Goal: Task Accomplishment & Management: Use online tool/utility

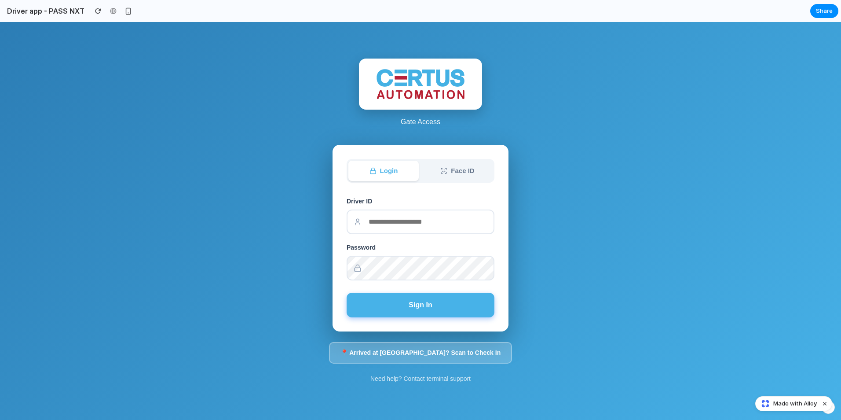
click at [428, 174] on button "Face ID" at bounding box center [457, 171] width 70 height 21
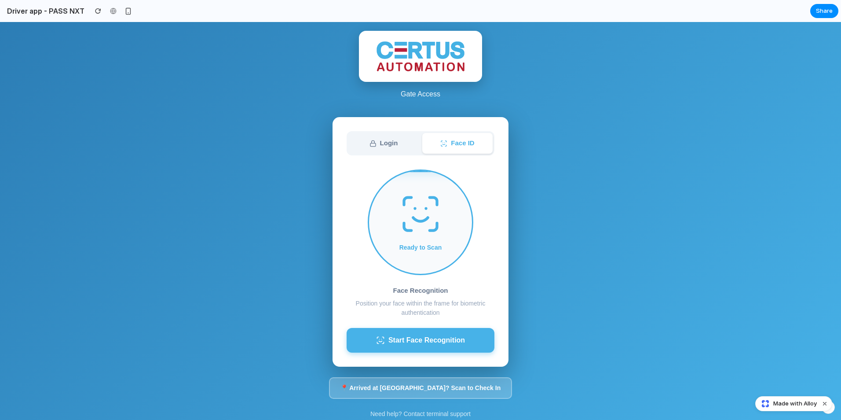
click at [385, 144] on button "Login" at bounding box center [383, 143] width 70 height 21
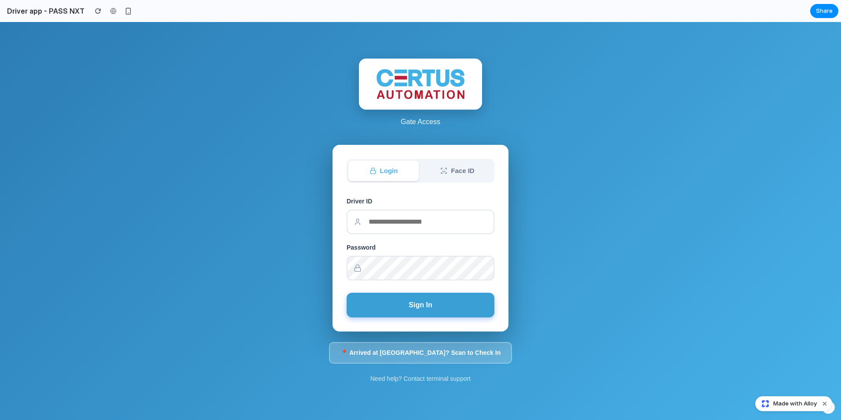
click at [419, 294] on button "Sign In" at bounding box center [421, 304] width 148 height 25
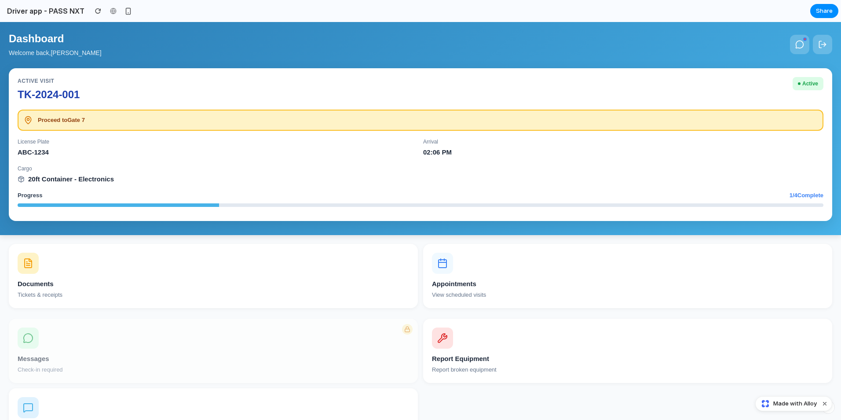
click at [237, 205] on div at bounding box center [421, 205] width 806 height 4
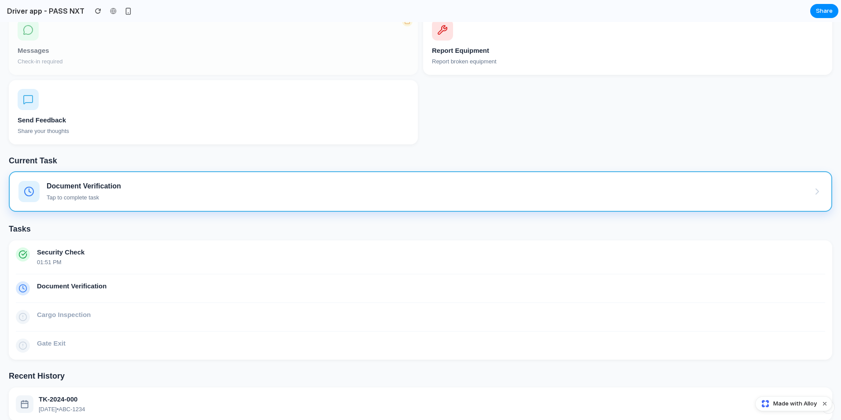
click at [175, 188] on div "Document Verification Tap to complete task" at bounding box center [420, 191] width 804 height 21
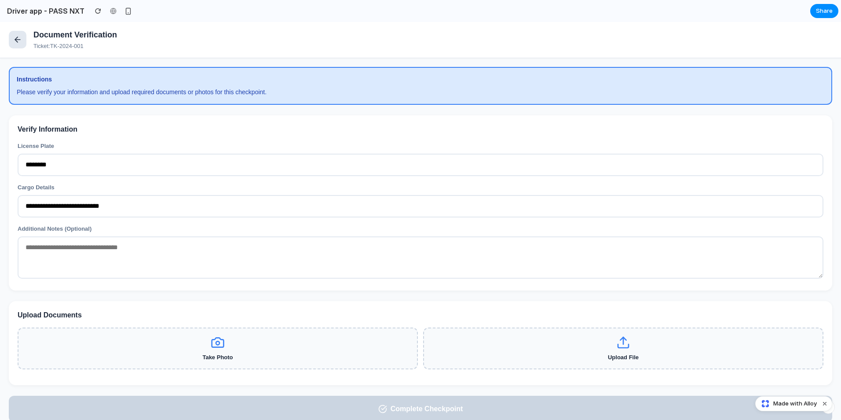
click at [15, 37] on icon at bounding box center [17, 39] width 9 height 9
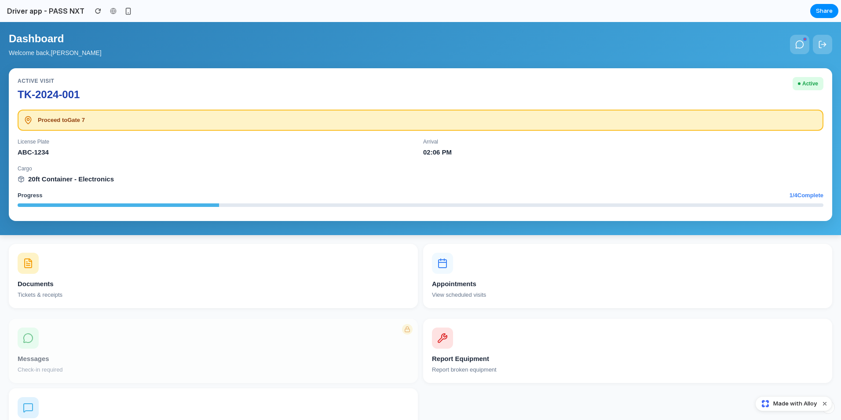
drag, startPoint x: 12, startPoint y: 37, endPoint x: 48, endPoint y: 54, distance: 40.3
click at [48, 54] on div "Dashboard Welcome back, [PERSON_NAME]" at bounding box center [55, 44] width 93 height 27
click at [48, 54] on p "Welcome back, [PERSON_NAME]" at bounding box center [55, 52] width 93 height 9
drag, startPoint x: 19, startPoint y: 142, endPoint x: 179, endPoint y: 199, distance: 170.0
click at [179, 199] on div "Active Visit TK-2024-001 Active Proceed to Gate 7 License Plate ABC-1234 Arriva…" at bounding box center [420, 144] width 823 height 153
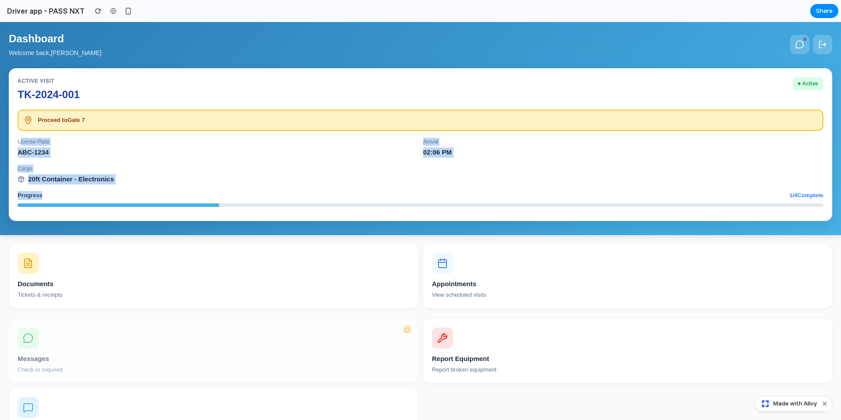
drag, startPoint x: 179, startPoint y: 199, endPoint x: 175, endPoint y: 180, distance: 19.1
click at [175, 180] on div "20ft Container - Electronics" at bounding box center [421, 179] width 806 height 10
click at [800, 85] on div "Active" at bounding box center [807, 83] width 31 height 13
click at [24, 15] on h2 "Driver app - PASS NXT" at bounding box center [44, 11] width 81 height 11
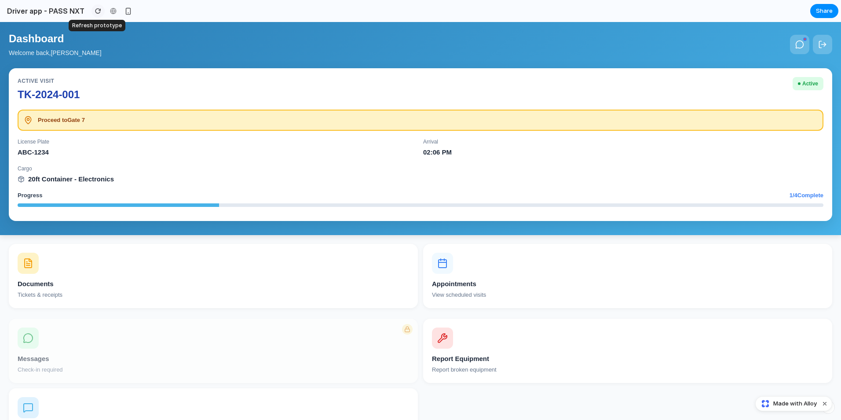
click at [95, 9] on div "button" at bounding box center [98, 11] width 6 height 6
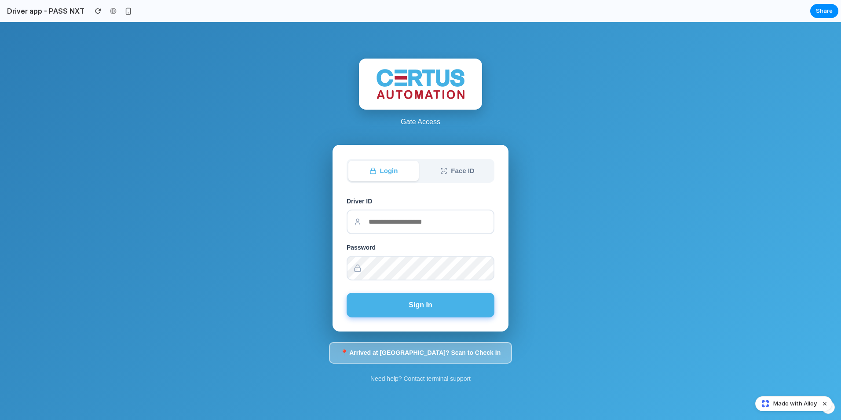
click at [396, 353] on button "📍 Arrived at [GEOGRAPHIC_DATA]? Scan to Check In" at bounding box center [420, 353] width 183 height 22
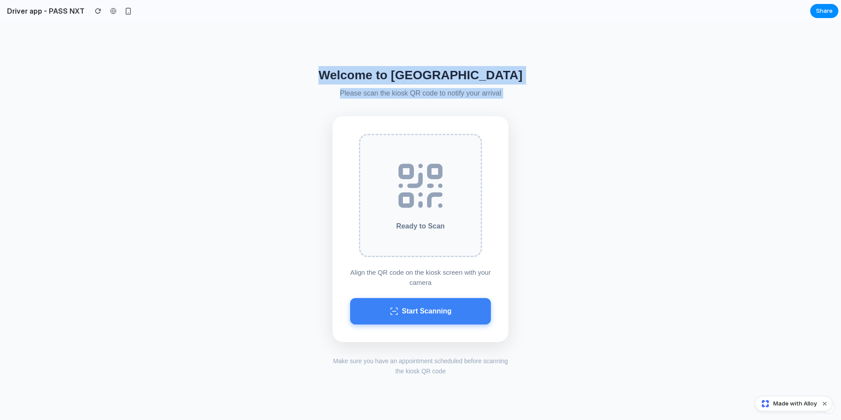
drag, startPoint x: 350, startPoint y: 75, endPoint x: 526, endPoint y: 95, distance: 178.0
click at [526, 95] on div "Welcome to [GEOGRAPHIC_DATA] Please scan the kiosk QR code to notify your arriv…" at bounding box center [420, 221] width 841 height 398
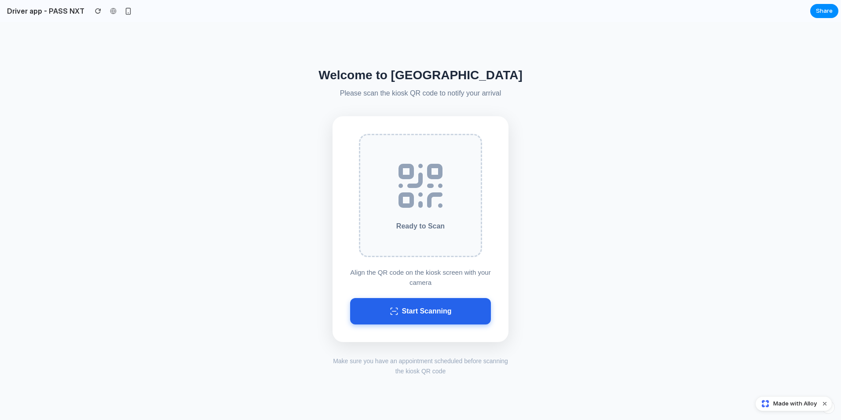
click at [412, 302] on button "Start Scanning" at bounding box center [420, 311] width 141 height 26
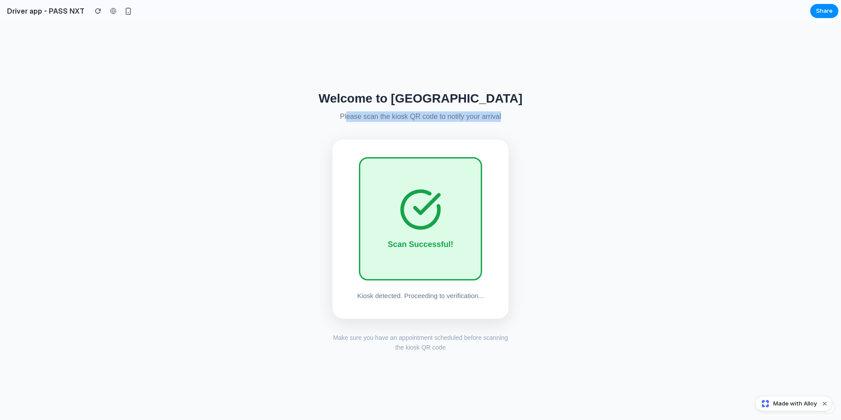
drag, startPoint x: 355, startPoint y: 115, endPoint x: 501, endPoint y: 121, distance: 146.1
click at [501, 121] on div "Welcome to [GEOGRAPHIC_DATA] Please scan the kiosk QR code to notify your arriv…" at bounding box center [420, 221] width 841 height 398
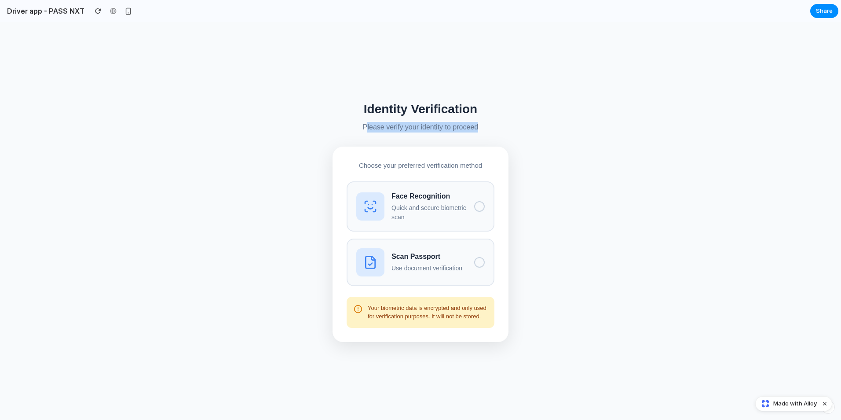
drag, startPoint x: 380, startPoint y: 128, endPoint x: 482, endPoint y: 127, distance: 101.6
click at [482, 127] on div "Identity Verification Please verify your identity to proceed Choose your prefer…" at bounding box center [420, 221] width 841 height 398
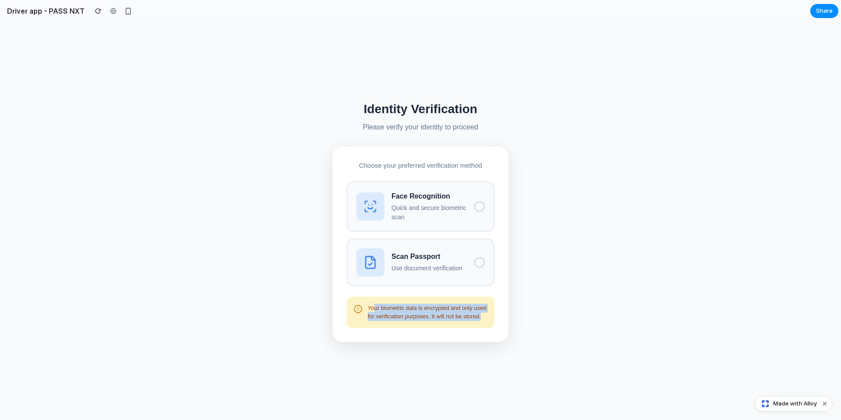
drag, startPoint x: 372, startPoint y: 308, endPoint x: 477, endPoint y: 319, distance: 106.2
click at [477, 319] on p "Your biometric data is encrypted and only used for verification purposes. It wi…" at bounding box center [428, 311] width 120 height 17
click at [478, 320] on p "Your biometric data is encrypted and only used for verification purposes. It wi…" at bounding box center [428, 311] width 120 height 17
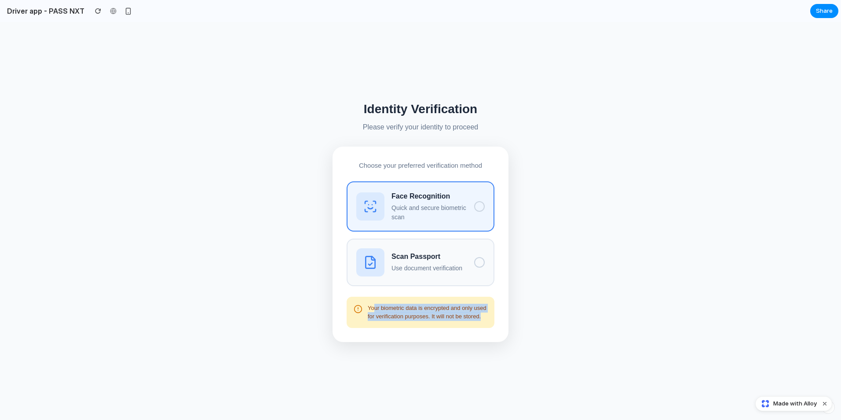
click at [421, 185] on button "Face Recognition Quick and secure biometric scan" at bounding box center [421, 206] width 148 height 50
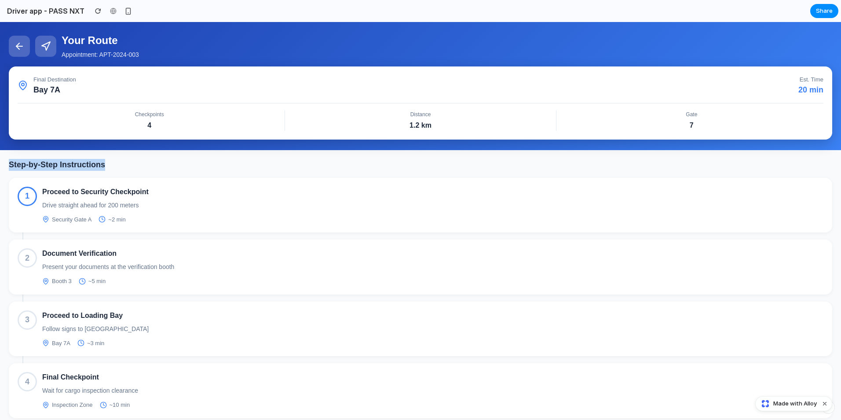
drag, startPoint x: 4, startPoint y: 165, endPoint x: 113, endPoint y: 166, distance: 109.1
click at [113, 166] on div "Step-by-Step Instructions 1 Proceed to Security Checkpoint Drive straight ahead…" at bounding box center [420, 333] width 841 height 366
click at [113, 166] on h2 "Step-by-Step Instructions" at bounding box center [420, 165] width 823 height 12
drag, startPoint x: 6, startPoint y: 48, endPoint x: 13, endPoint y: 47, distance: 7.1
click at [6, 48] on div "Your Route Appointment: APT-2024-003 Final Destination [GEOGRAPHIC_DATA]. Time …" at bounding box center [420, 86] width 841 height 128
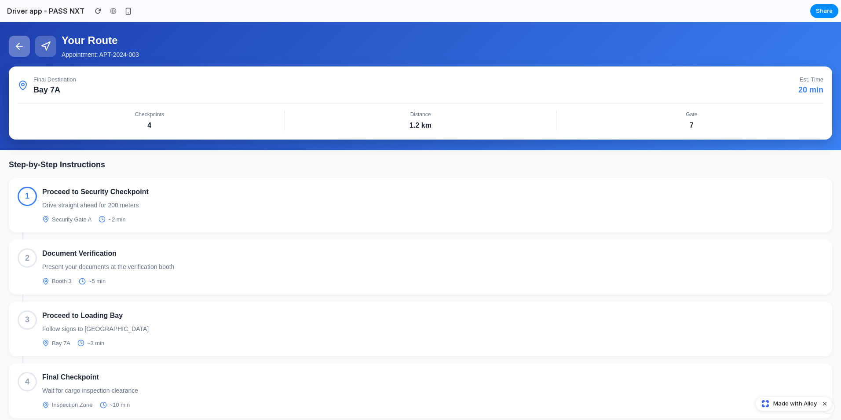
click at [17, 46] on icon at bounding box center [19, 46] width 6 height 0
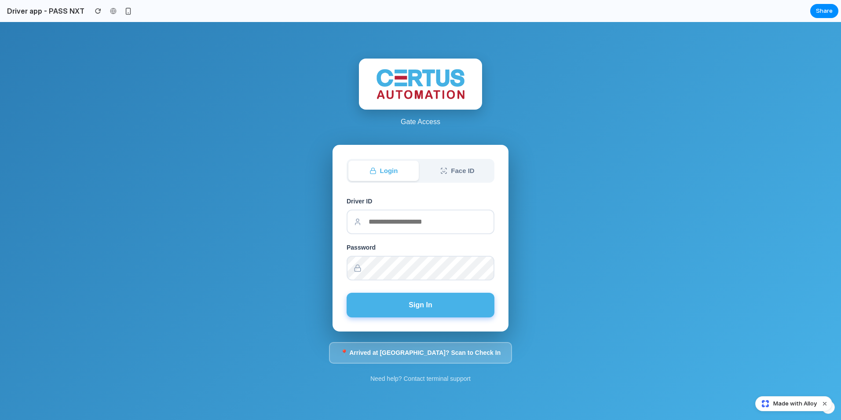
click at [470, 168] on button "Face ID" at bounding box center [457, 171] width 70 height 21
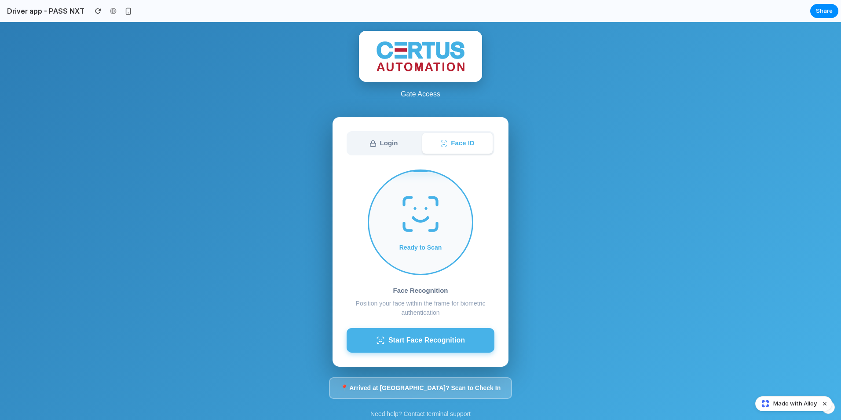
click at [359, 128] on div "Login Face ID Ready to Scan Face Recognition Position your face within the fram…" at bounding box center [420, 241] width 176 height 249
click at [361, 143] on button "Login" at bounding box center [383, 143] width 70 height 21
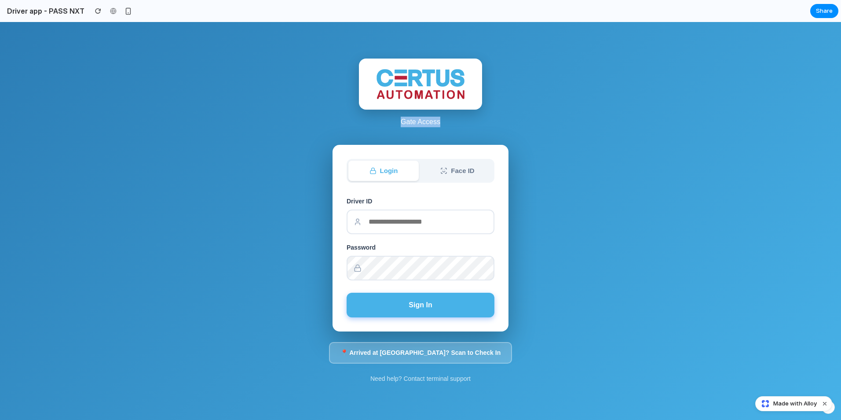
drag, startPoint x: 405, startPoint y: 118, endPoint x: 451, endPoint y: 124, distance: 46.5
click at [451, 124] on p "Gate Access" at bounding box center [420, 122] width 123 height 11
drag, startPoint x: 146, startPoint y: 194, endPoint x: 253, endPoint y: 229, distance: 112.2
click at [253, 229] on div "Gate Access Login Face ID Driver ID Password Sign In 📍 Arrived at [GEOGRAPHIC_D…" at bounding box center [420, 221] width 841 height 398
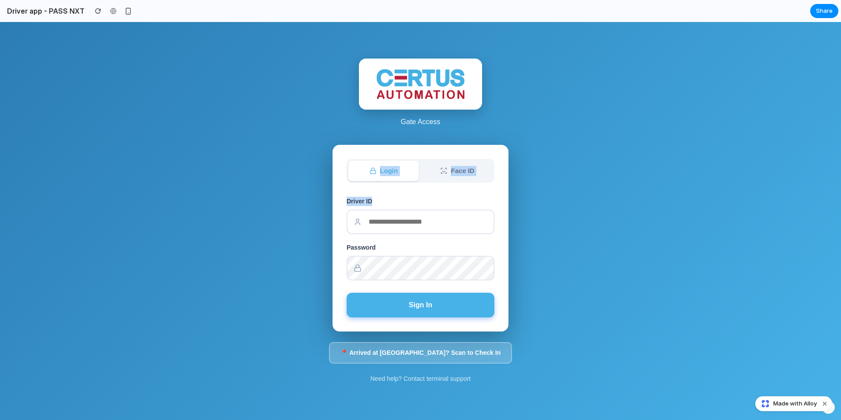
click at [256, 229] on div "Gate Access Login Face ID Driver ID Password Sign In 📍 Arrived at [GEOGRAPHIC_D…" at bounding box center [420, 221] width 841 height 398
drag, startPoint x: 403, startPoint y: 121, endPoint x: 445, endPoint y: 125, distance: 41.5
click at [445, 125] on p "Gate Access" at bounding box center [420, 122] width 123 height 11
drag, startPoint x: 9, startPoint y: 11, endPoint x: 68, endPoint y: 13, distance: 59.0
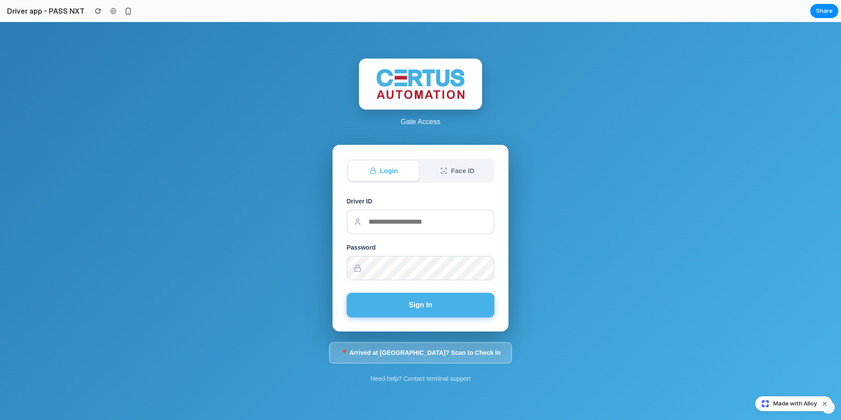
click at [68, 13] on h2 "Driver app - PASS NXT" at bounding box center [44, 11] width 81 height 11
click at [96, 102] on div "Gate Access Login Face ID Driver ID Password Sign In 📍 Arrived at [GEOGRAPHIC_D…" at bounding box center [420, 221] width 841 height 398
click at [124, 11] on div "button" at bounding box center [127, 10] width 7 height 7
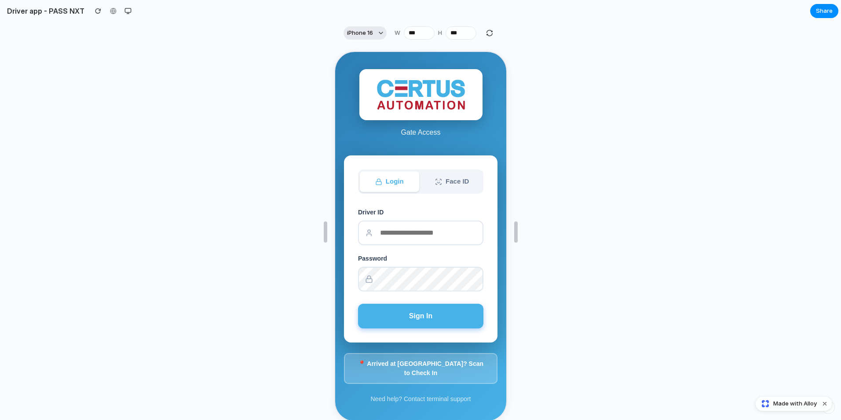
click at [358, 36] on span "iPhone 16" at bounding box center [360, 33] width 26 height 9
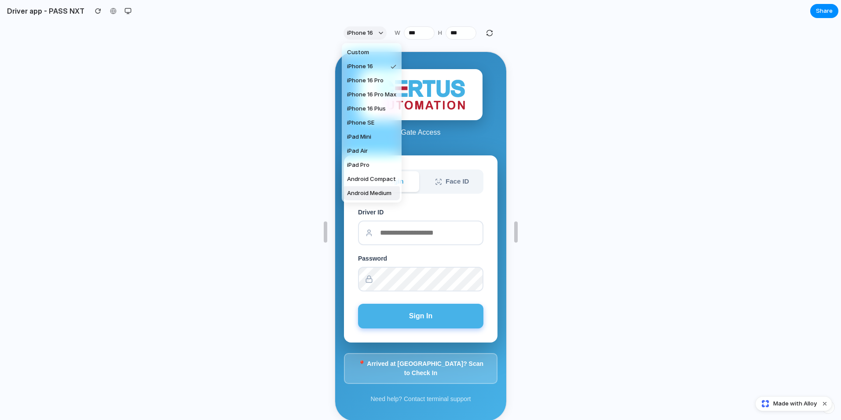
click at [372, 192] on span "Android Medium" at bounding box center [369, 193] width 44 height 9
type input "***"
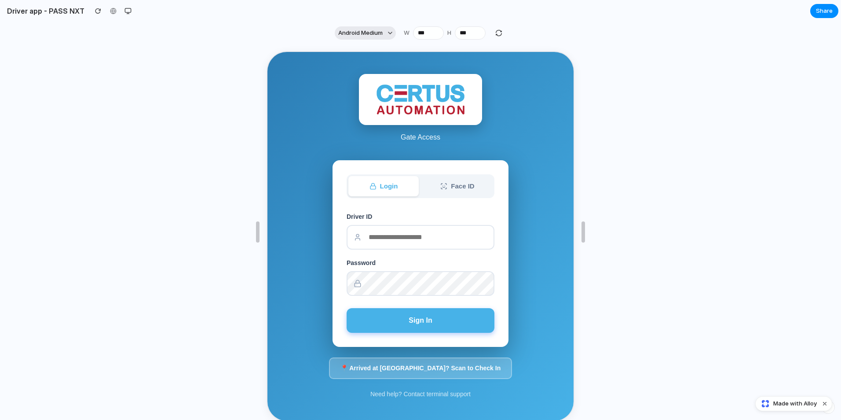
click at [345, 33] on span "Android Medium" at bounding box center [360, 33] width 44 height 9
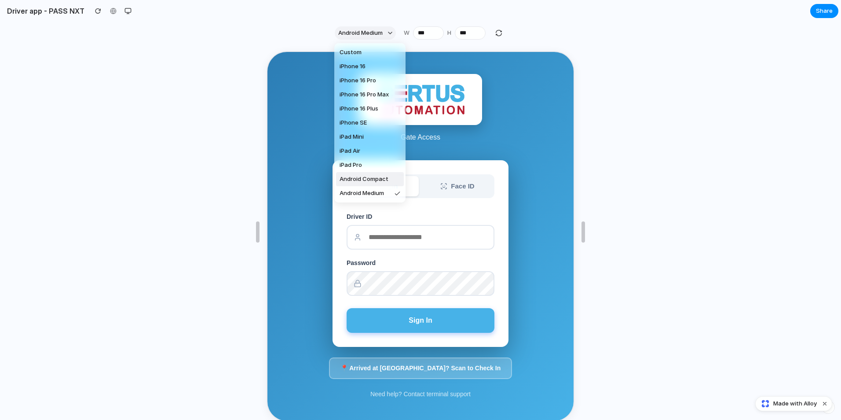
click at [374, 180] on span "Android Compact" at bounding box center [364, 179] width 49 height 9
type input "***"
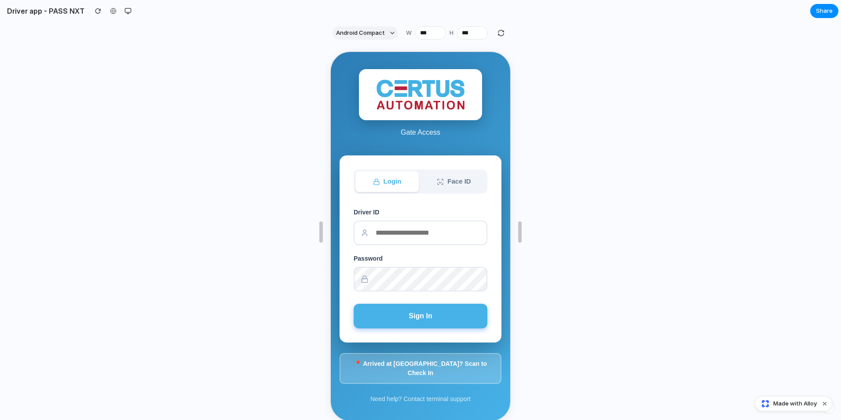
scroll to position [16, 0]
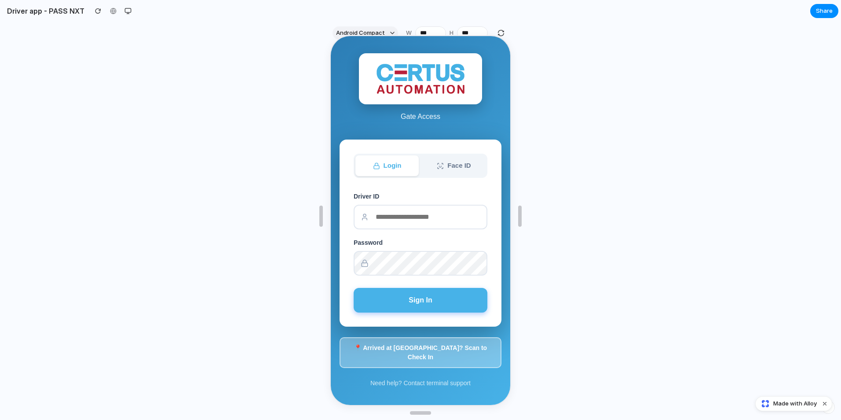
click at [405, 356] on button "📍 Arrived at [GEOGRAPHIC_DATA]? Scan to Check In" at bounding box center [420, 351] width 162 height 31
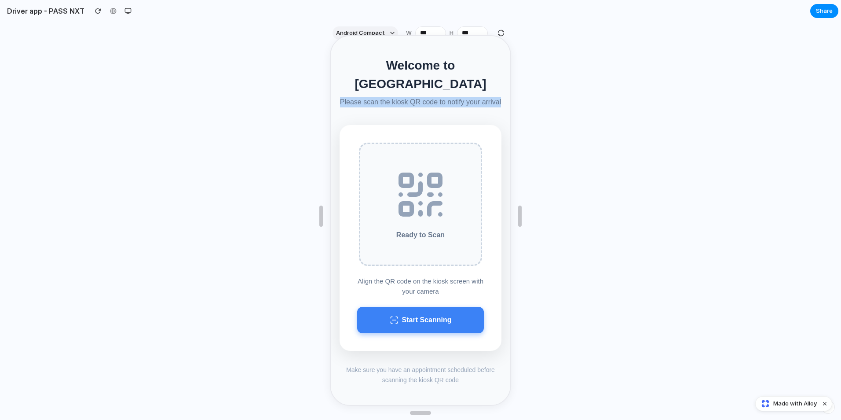
drag, startPoint x: 346, startPoint y: 92, endPoint x: 498, endPoint y: 94, distance: 152.2
click at [498, 94] on div "Welcome to [GEOGRAPHIC_DATA] Please scan the kiosk QR code to notify your arriv…" at bounding box center [419, 219] width 179 height 369
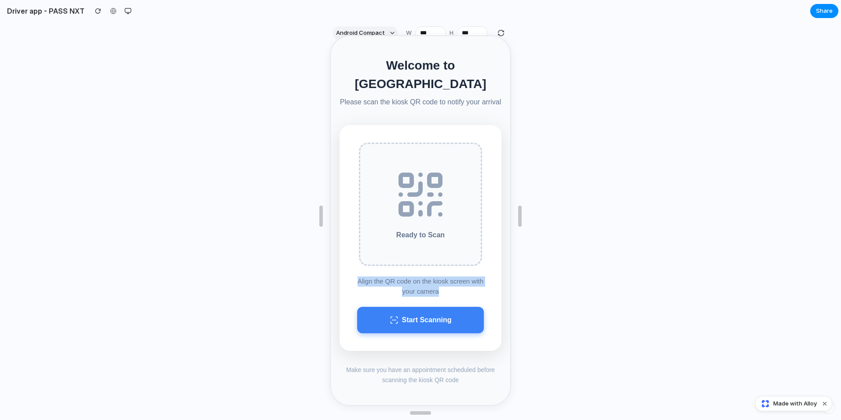
drag, startPoint x: 355, startPoint y: 271, endPoint x: 460, endPoint y: 280, distance: 105.1
click at [460, 280] on p "Align the QR code on the kiosk screen with your camera" at bounding box center [419, 285] width 127 height 20
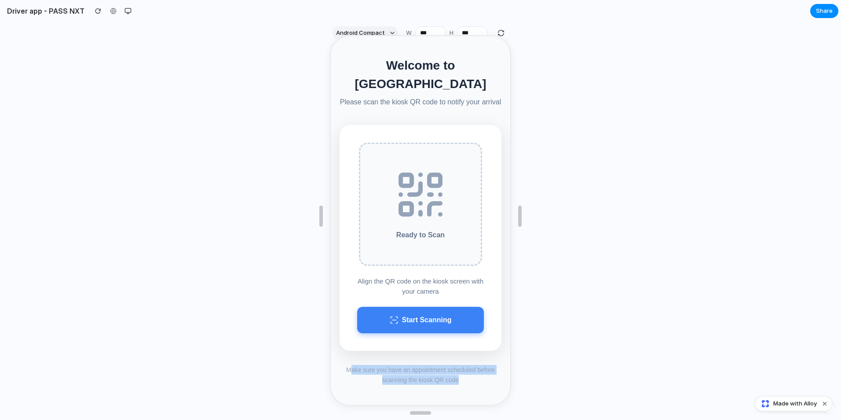
drag, startPoint x: 343, startPoint y: 358, endPoint x: 475, endPoint y: 370, distance: 132.4
click at [475, 370] on p "Make sure you have an appointment scheduled before scanning the kiosk QR code" at bounding box center [420, 374] width 162 height 20
drag, startPoint x: 459, startPoint y: 373, endPoint x: 340, endPoint y: 361, distance: 118.9
click at [340, 364] on p "Make sure you have an appointment scheduled before scanning the kiosk QR code" at bounding box center [420, 374] width 162 height 20
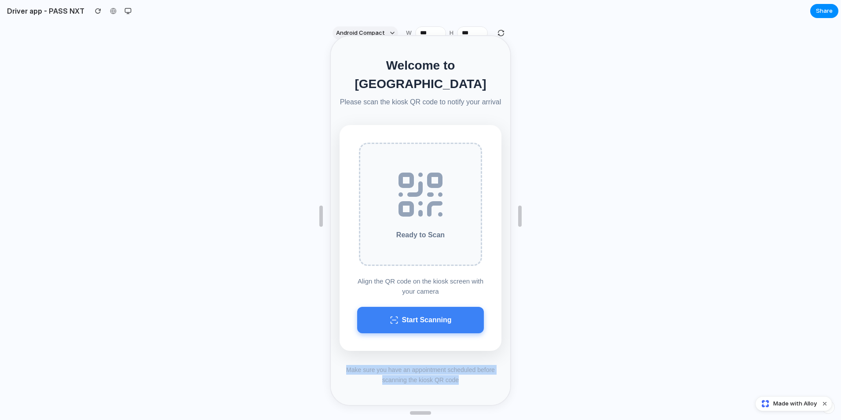
click at [340, 364] on p "Make sure you have an appointment scheduled before scanning the kiosk QR code" at bounding box center [420, 374] width 162 height 20
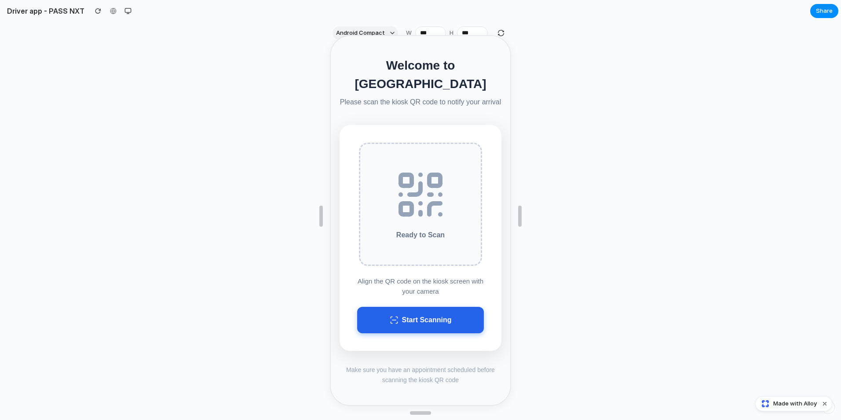
click at [429, 314] on button "Start Scanning" at bounding box center [419, 319] width 127 height 26
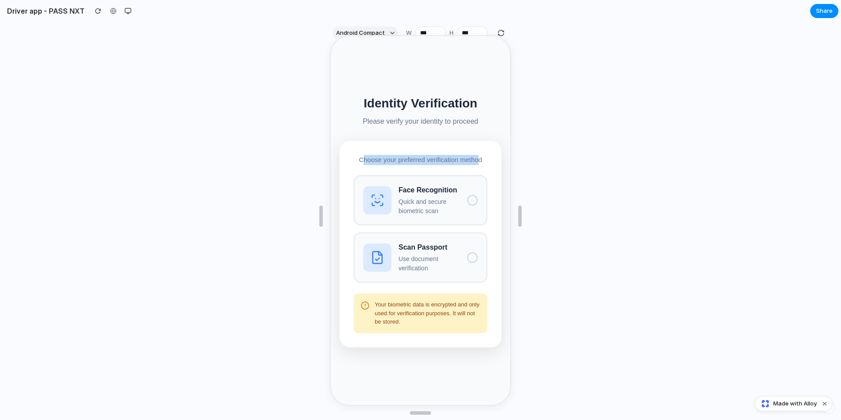
drag, startPoint x: 367, startPoint y: 157, endPoint x: 473, endPoint y: 157, distance: 106.4
click at [473, 157] on p "Choose your preferred verification method" at bounding box center [420, 159] width 134 height 10
click at [167, 97] on div at bounding box center [420, 216] width 841 height 376
click at [124, 11] on div "button" at bounding box center [127, 10] width 7 height 7
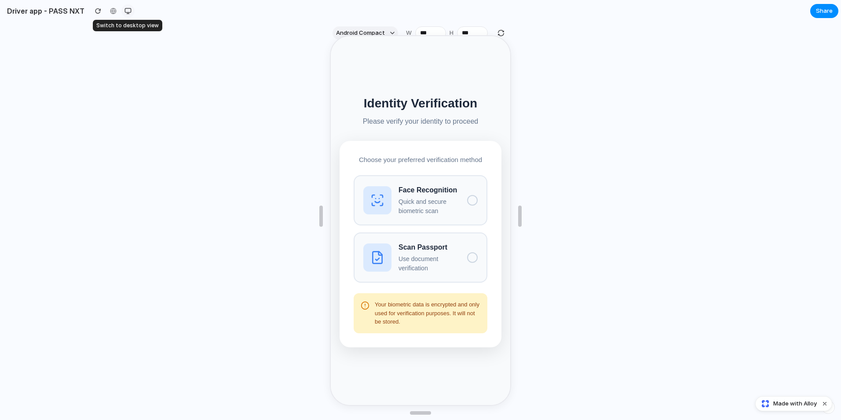
scroll to position [0, 0]
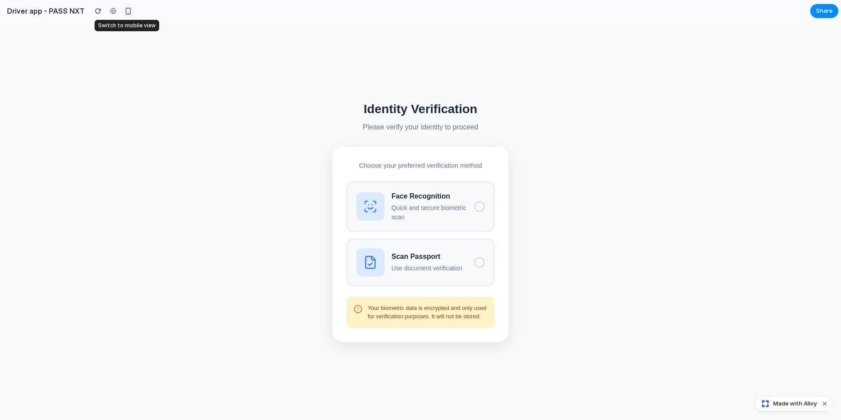
click at [125, 13] on div "button" at bounding box center [127, 10] width 7 height 7
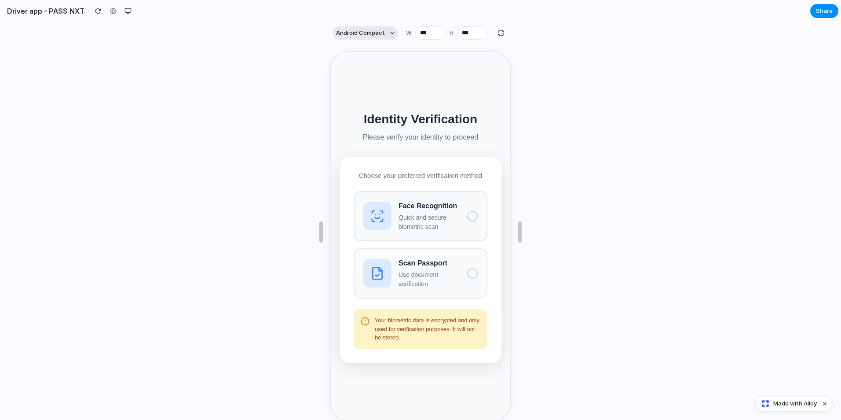
click at [353, 33] on span "Android Compact" at bounding box center [360, 33] width 49 height 9
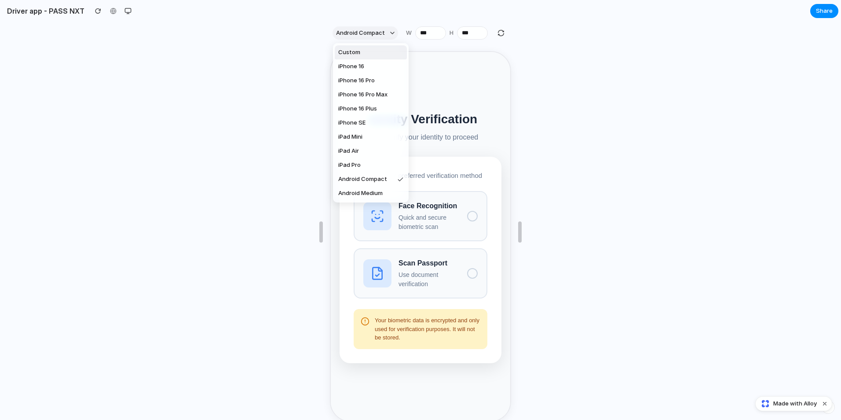
click at [352, 33] on div "Custom iPhone 16 iPhone 16 Pro iPhone 16 Pro Max iPhone 16 Plus iPhone SE iPad …" at bounding box center [420, 210] width 841 height 420
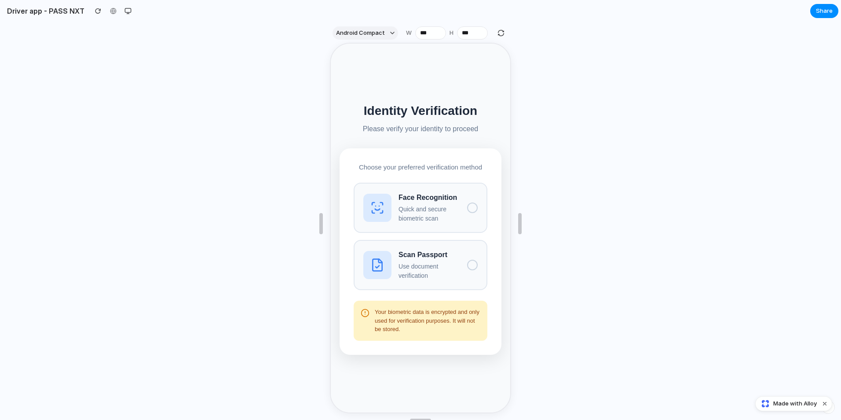
scroll to position [16, 0]
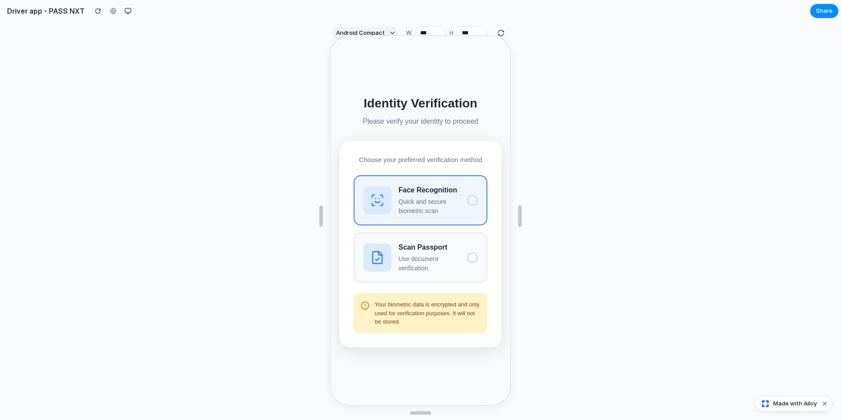
click at [414, 206] on p "Quick and secure biometric scan" at bounding box center [429, 205] width 62 height 18
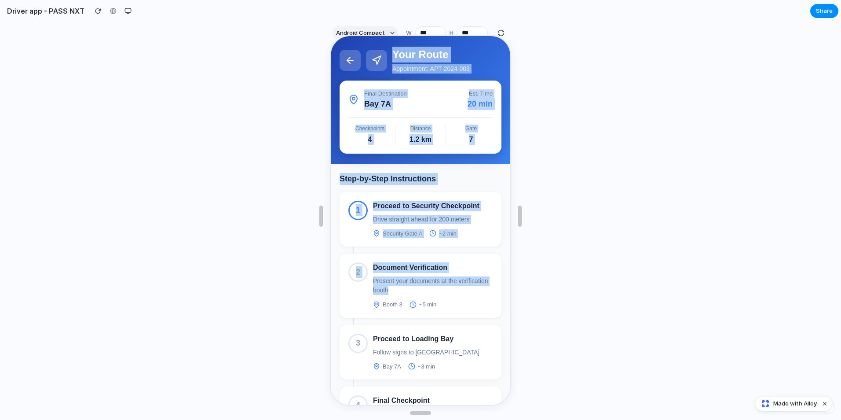
drag, startPoint x: 372, startPoint y: 266, endPoint x: 480, endPoint y: 289, distance: 110.2
click at [480, 288] on p "Present your documents at the verification booth" at bounding box center [432, 284] width 120 height 18
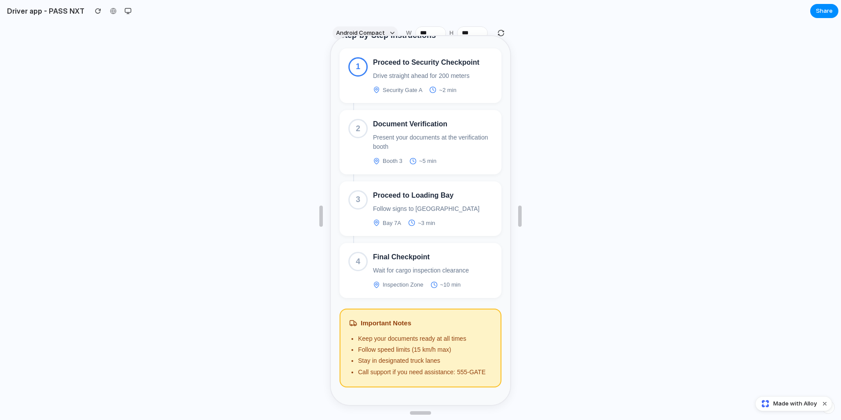
scroll to position [0, 0]
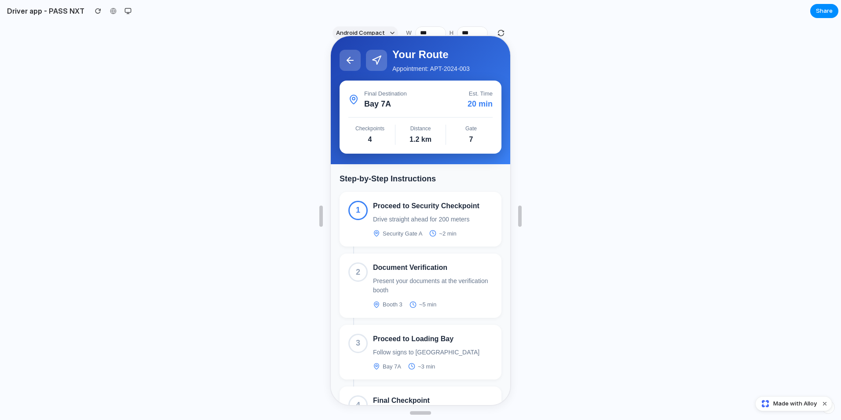
click at [376, 58] on icon at bounding box center [375, 59] width 11 height 11
drag, startPoint x: 365, startPoint y: 91, endPoint x: 472, endPoint y: 141, distance: 117.9
click at [472, 141] on div "Final Destination [GEOGRAPHIC_DATA]. Time 20 min Checkpoints 4 Distance 1.2 km …" at bounding box center [420, 116] width 162 height 73
click at [472, 141] on div "7" at bounding box center [470, 138] width 43 height 11
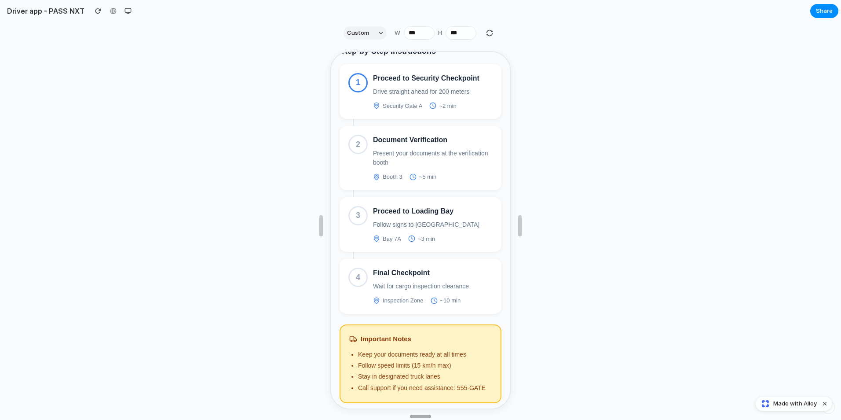
type input "***"
drag, startPoint x: 421, startPoint y: 415, endPoint x: 449, endPoint y: 372, distance: 51.5
